Goal: Task Accomplishment & Management: Manage account settings

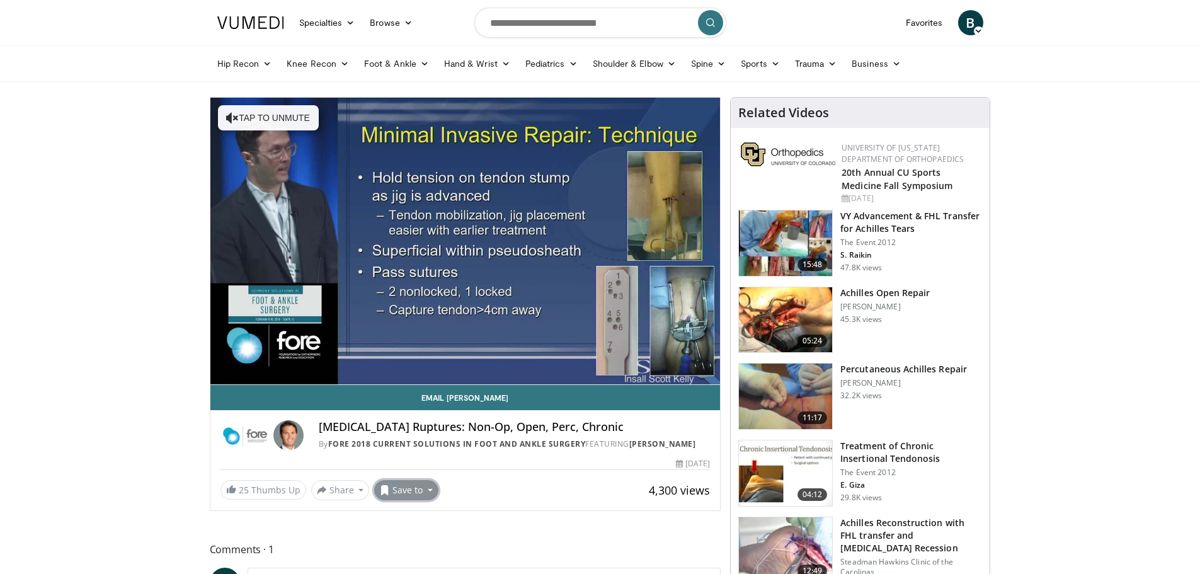
click at [422, 496] on button "Save to" at bounding box center [406, 490] width 64 height 20
click at [424, 511] on span "Remove from Favorites" at bounding box center [445, 517] width 110 height 14
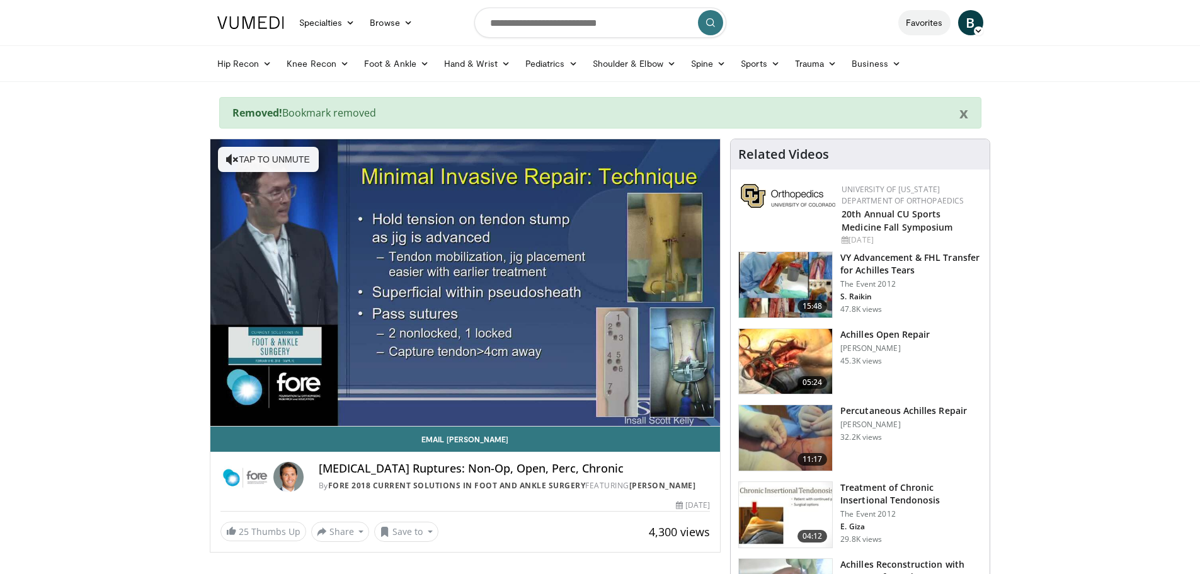
click at [931, 25] on link "Favorites" at bounding box center [924, 22] width 52 height 25
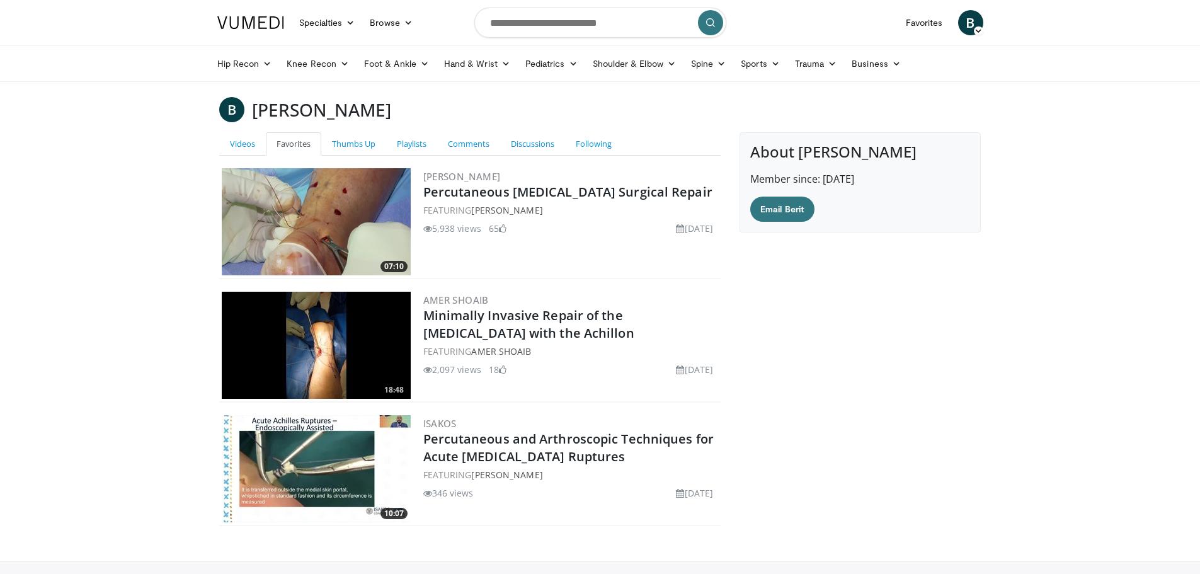
scroll to position [87, 0]
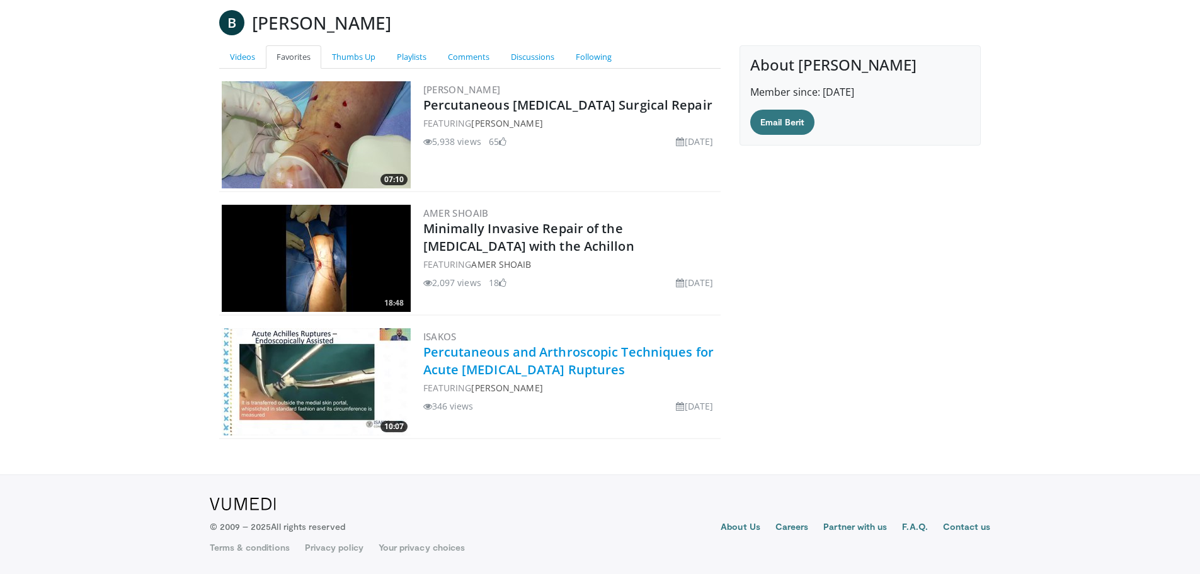
click at [557, 367] on link "Percutaneous and Arthroscopic Techniques for Acute Achilles Tendon Ruptures" at bounding box center [568, 360] width 290 height 35
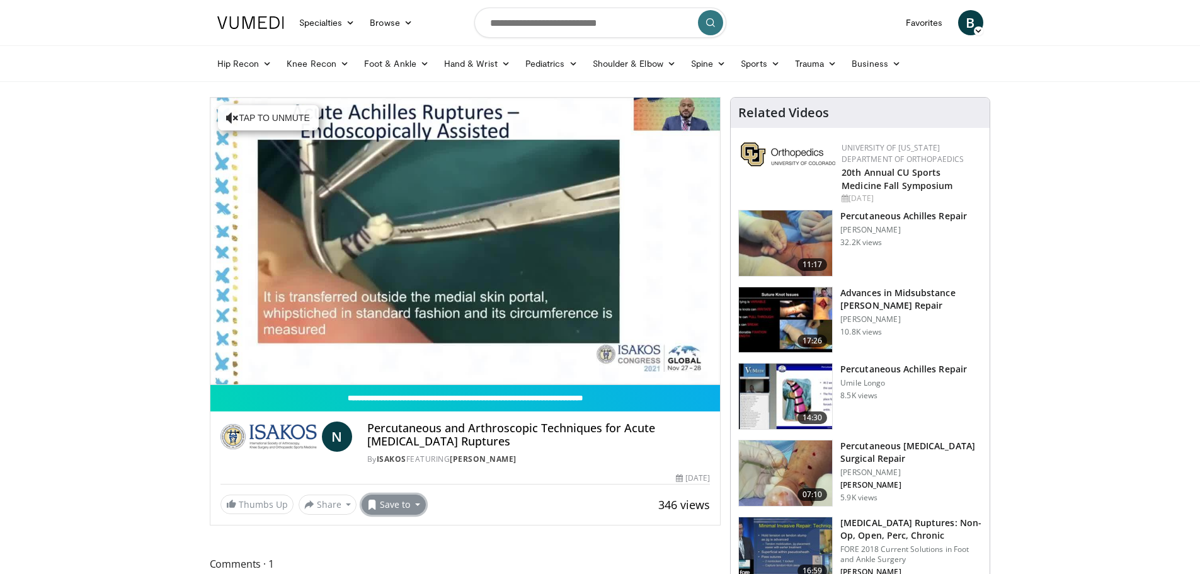
click at [420, 508] on button "Save to" at bounding box center [393, 504] width 64 height 20
click at [423, 447] on span "Remove from Favorites" at bounding box center [432, 448] width 110 height 14
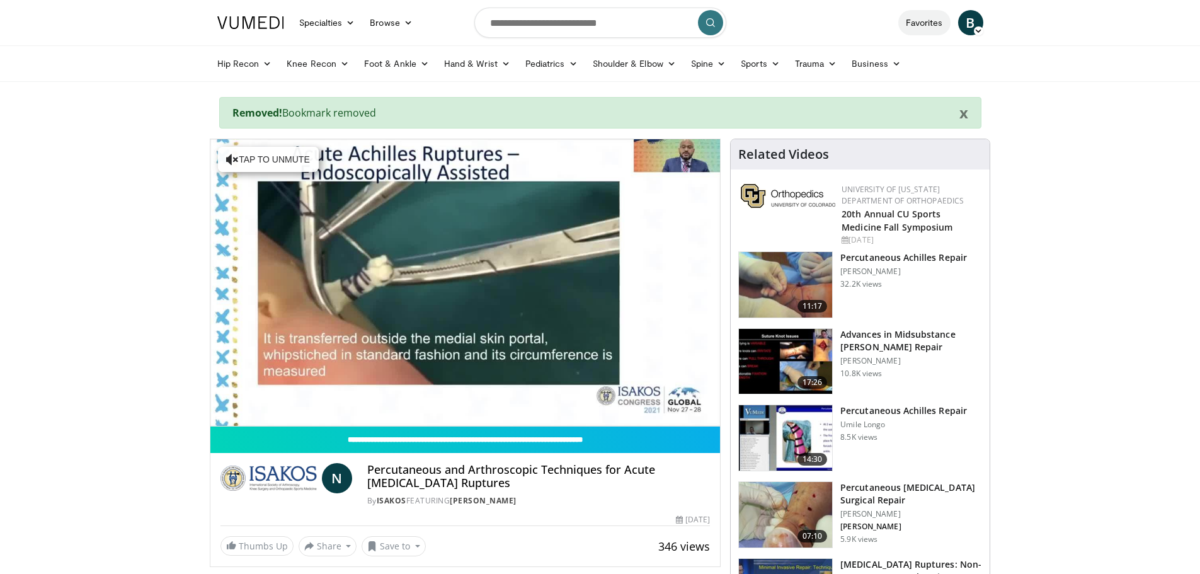
click at [916, 23] on link "Favorites" at bounding box center [924, 22] width 52 height 25
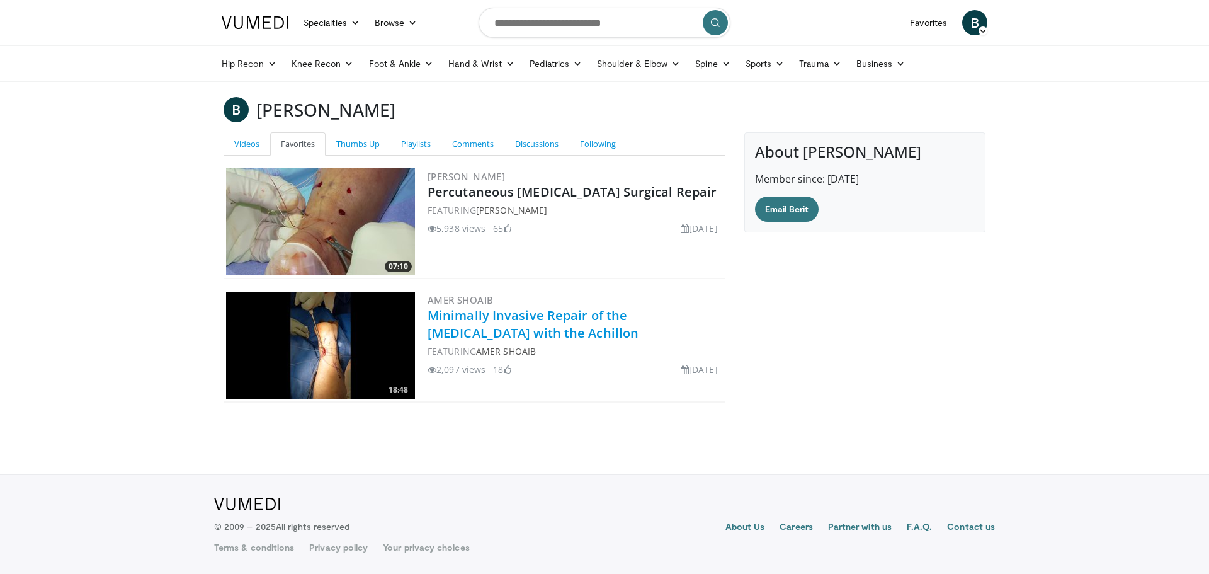
click at [535, 325] on link "Minimally Invasive Repair of the Achilles Tendon with the Achillon" at bounding box center [533, 324] width 211 height 35
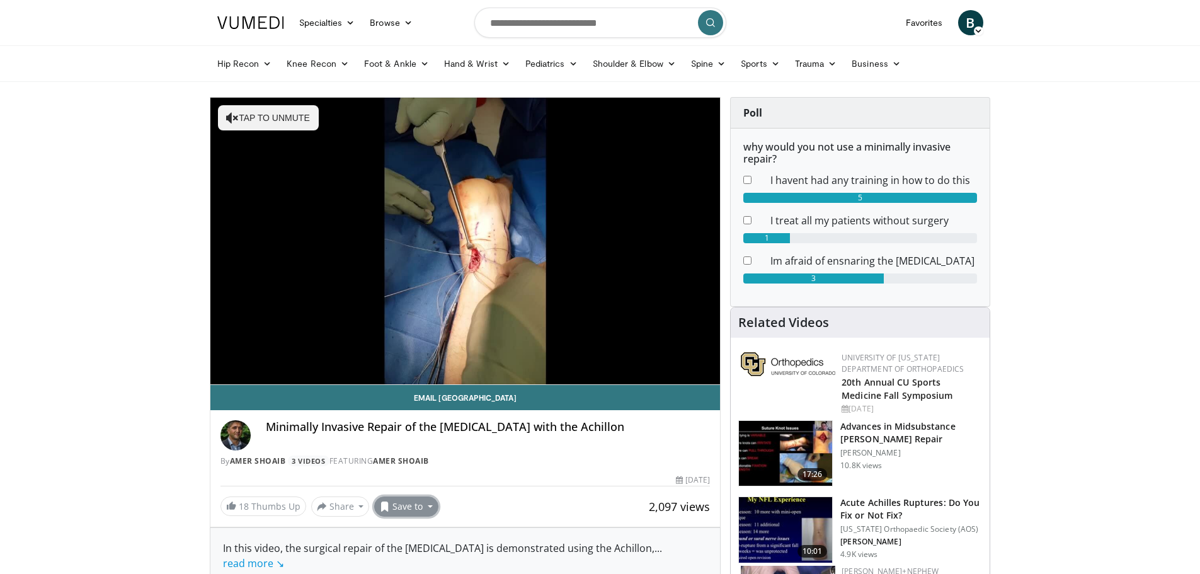
click at [421, 508] on button "Save to" at bounding box center [406, 506] width 64 height 20
click at [431, 453] on span "Remove from Favorites" at bounding box center [445, 450] width 110 height 14
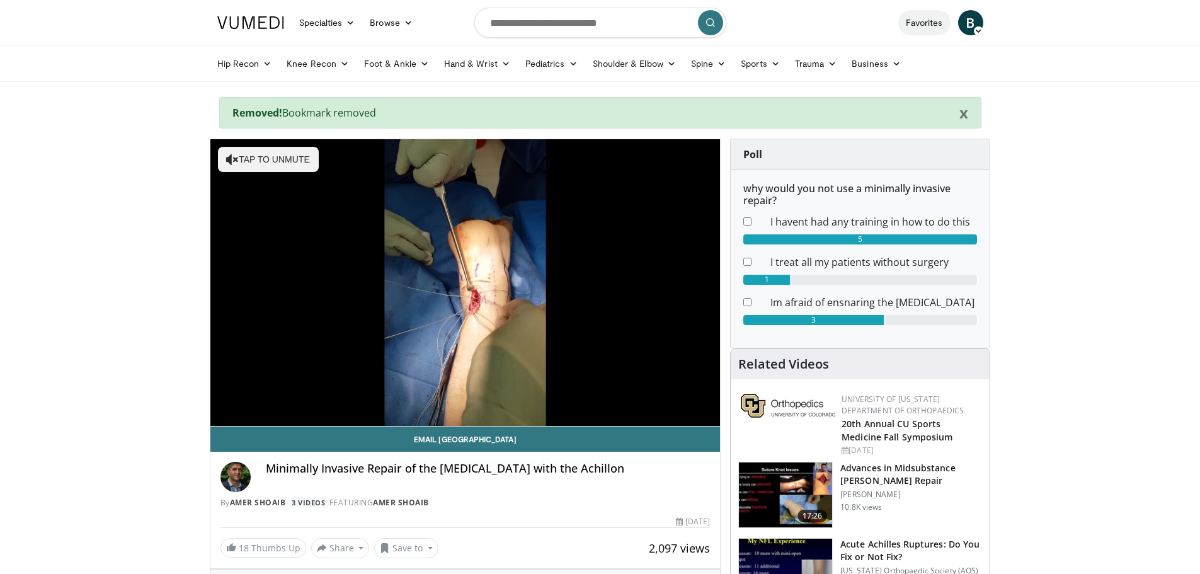
click at [911, 23] on link "Favorites" at bounding box center [924, 22] width 52 height 25
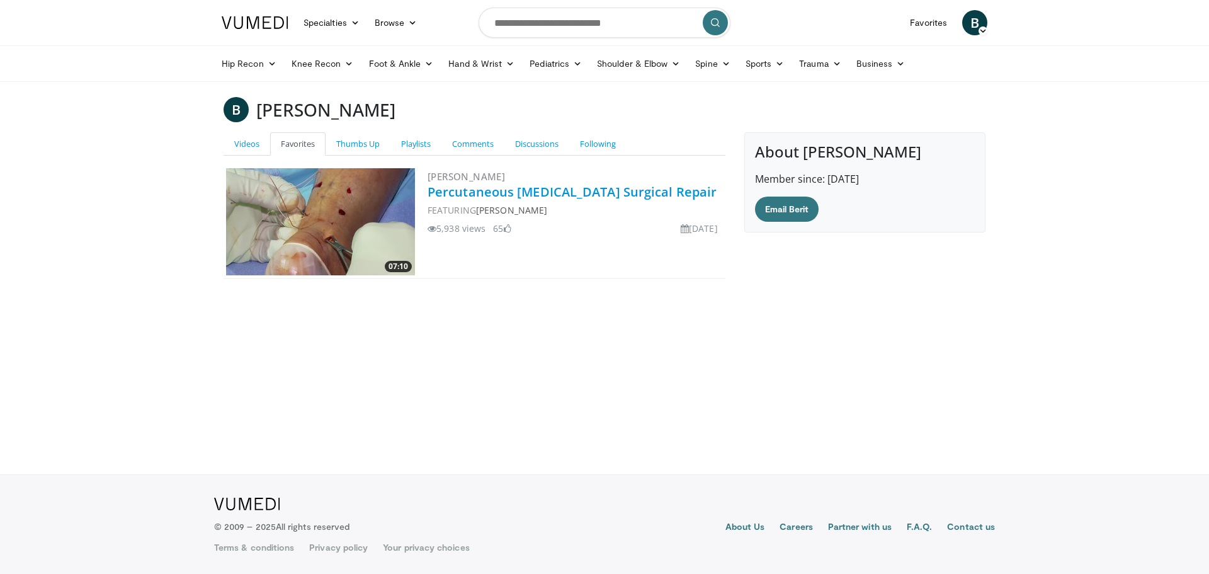
click at [511, 191] on link "Percutaneous [MEDICAL_DATA] Surgical Repair" at bounding box center [572, 191] width 289 height 17
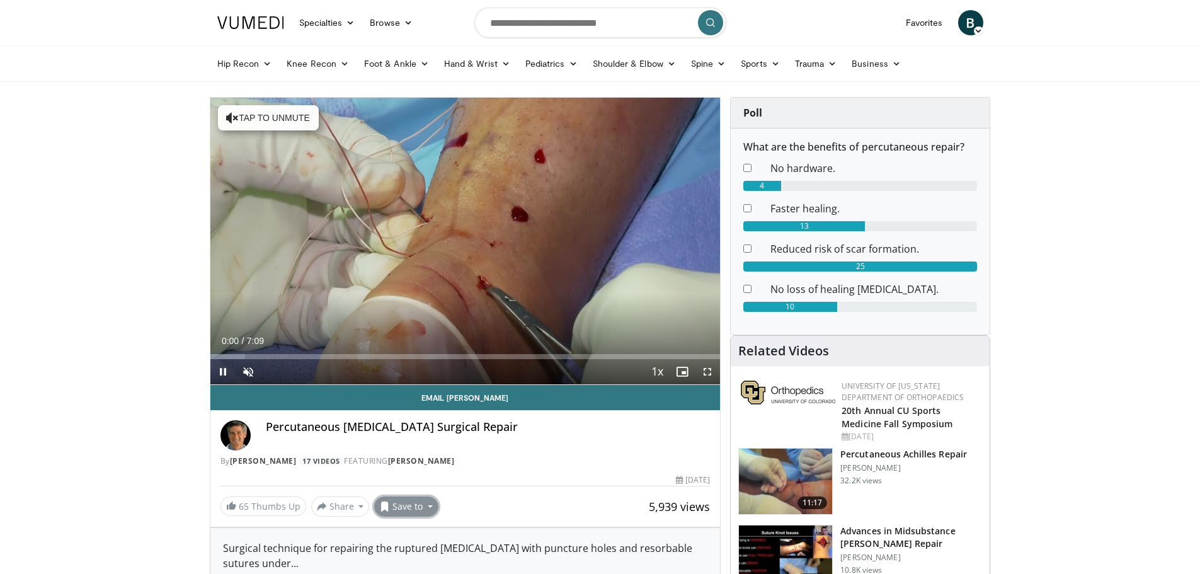
click at [414, 511] on button "Save to" at bounding box center [406, 506] width 64 height 20
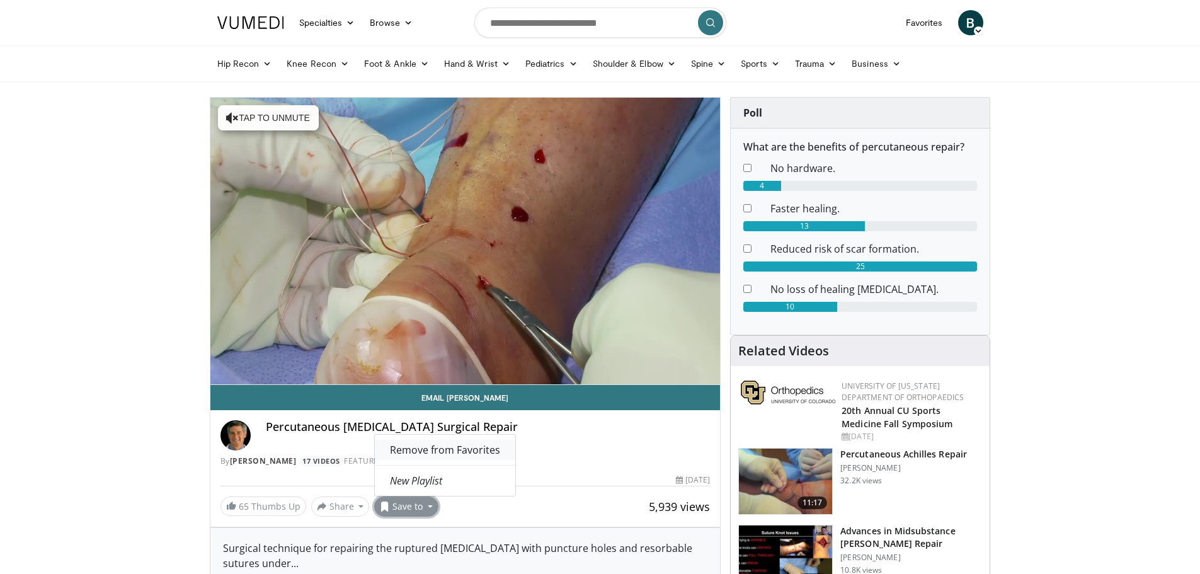
click at [435, 452] on span "Remove from Favorites" at bounding box center [445, 450] width 110 height 14
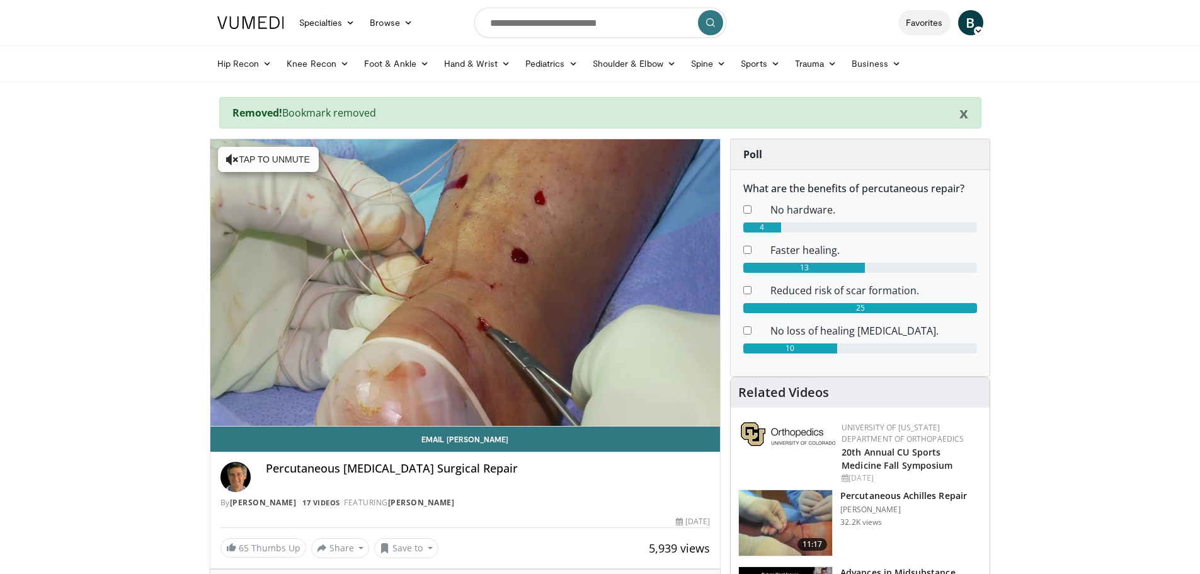
click at [911, 26] on link "Favorites" at bounding box center [924, 22] width 52 height 25
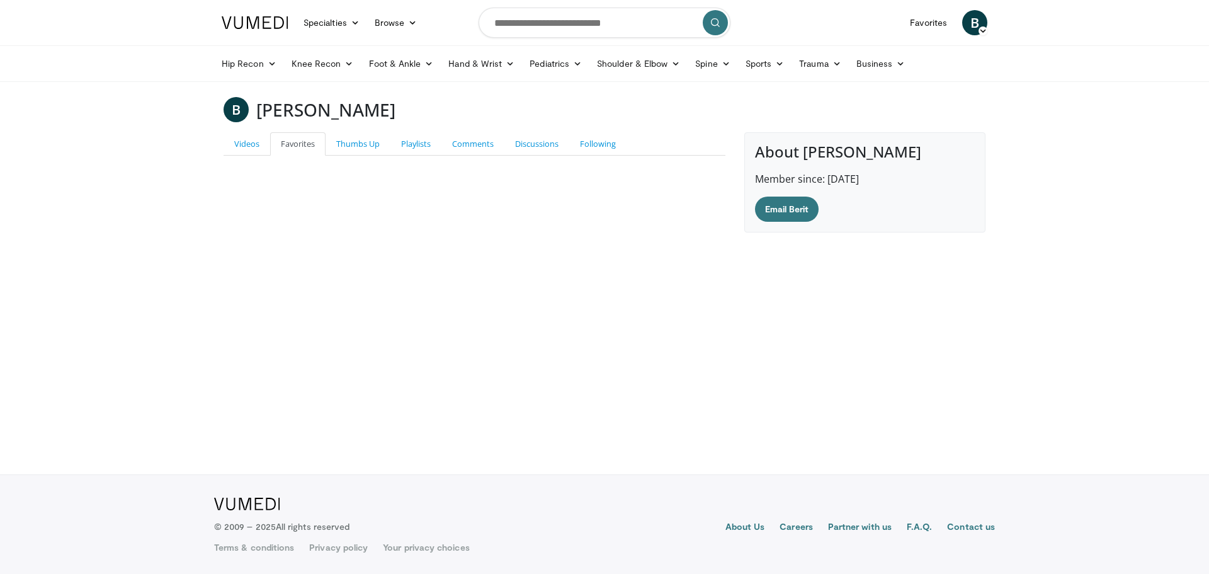
click at [255, 25] on img at bounding box center [255, 22] width 67 height 13
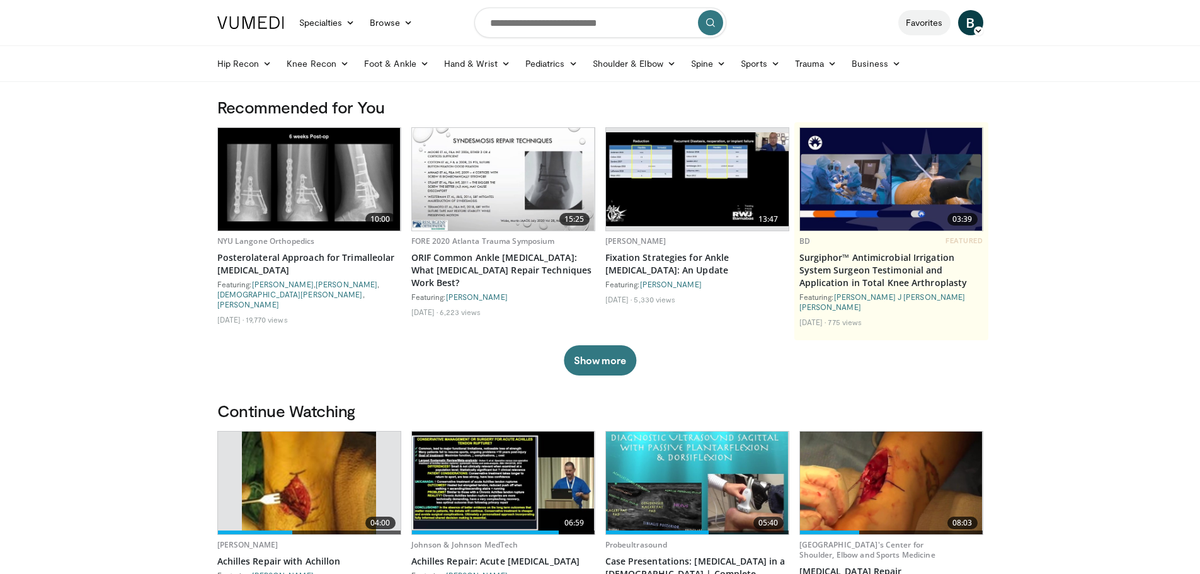
click at [918, 23] on link "Favorites" at bounding box center [924, 22] width 52 height 25
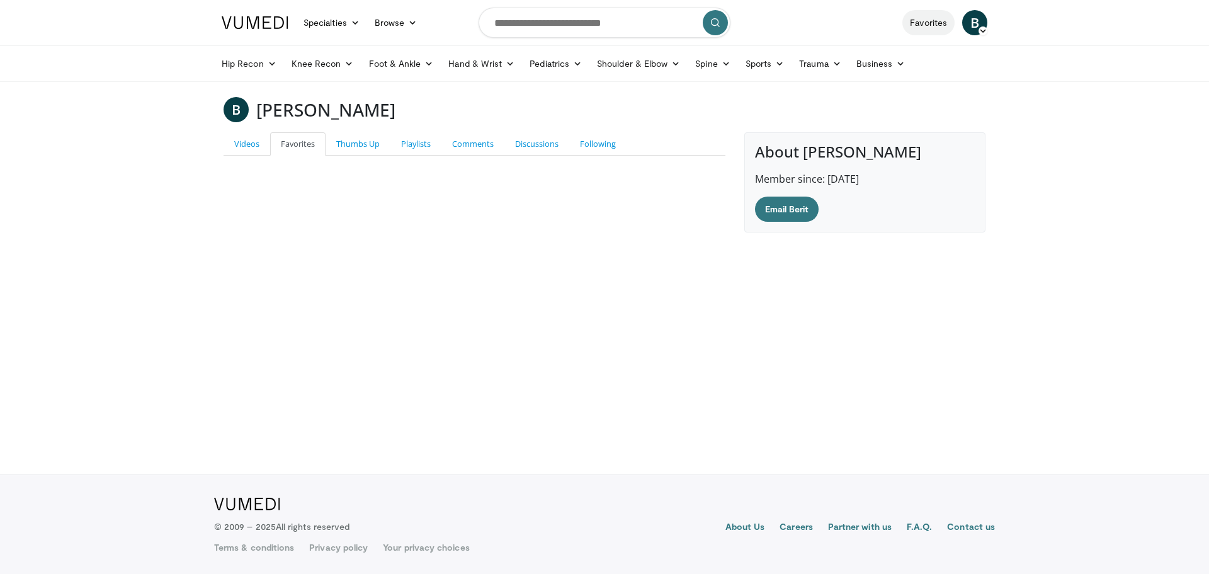
click at [925, 27] on link "Favorites" at bounding box center [928, 22] width 52 height 25
click at [254, 21] on img at bounding box center [255, 22] width 67 height 13
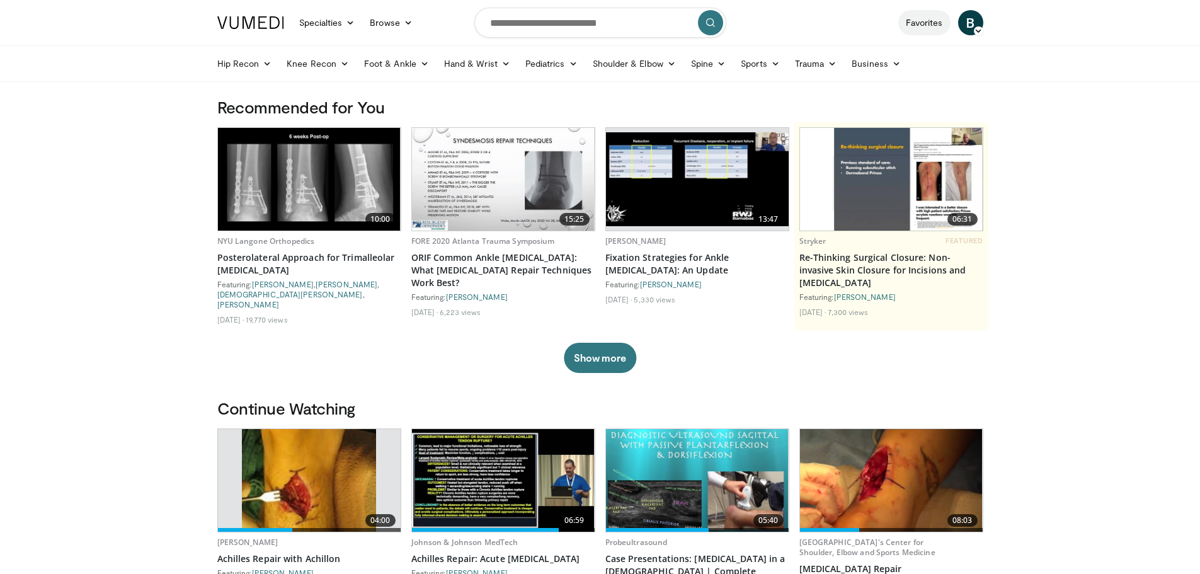
click at [923, 26] on link "Favorites" at bounding box center [924, 22] width 52 height 25
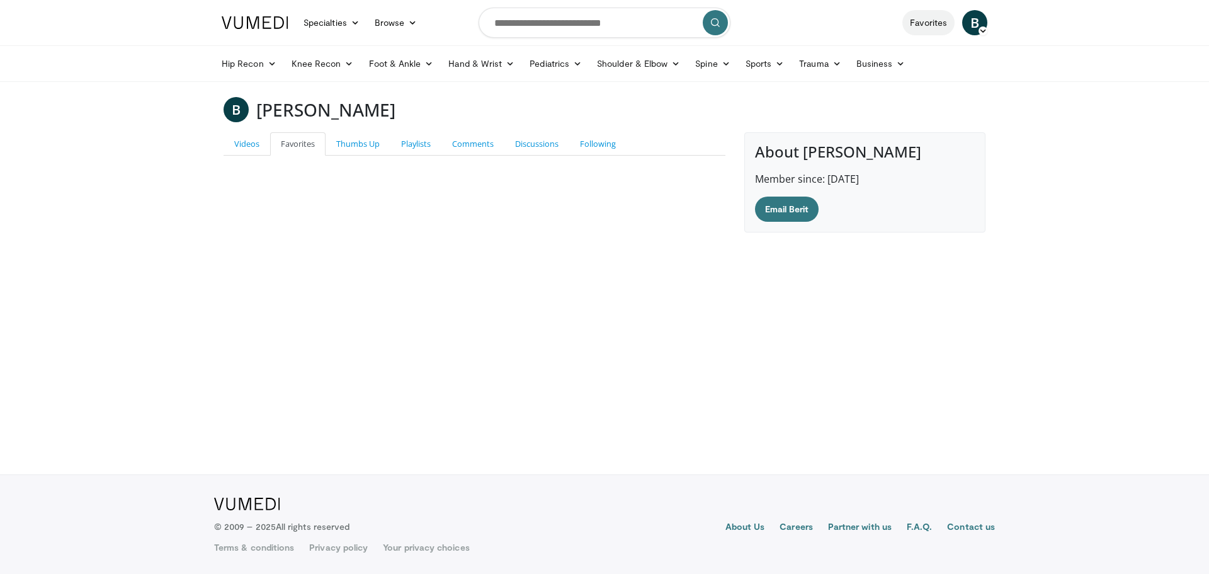
click at [914, 25] on link "Favorites" at bounding box center [928, 22] width 52 height 25
click at [246, 27] on img at bounding box center [255, 22] width 67 height 13
